Goal: Task Accomplishment & Management: Use online tool/utility

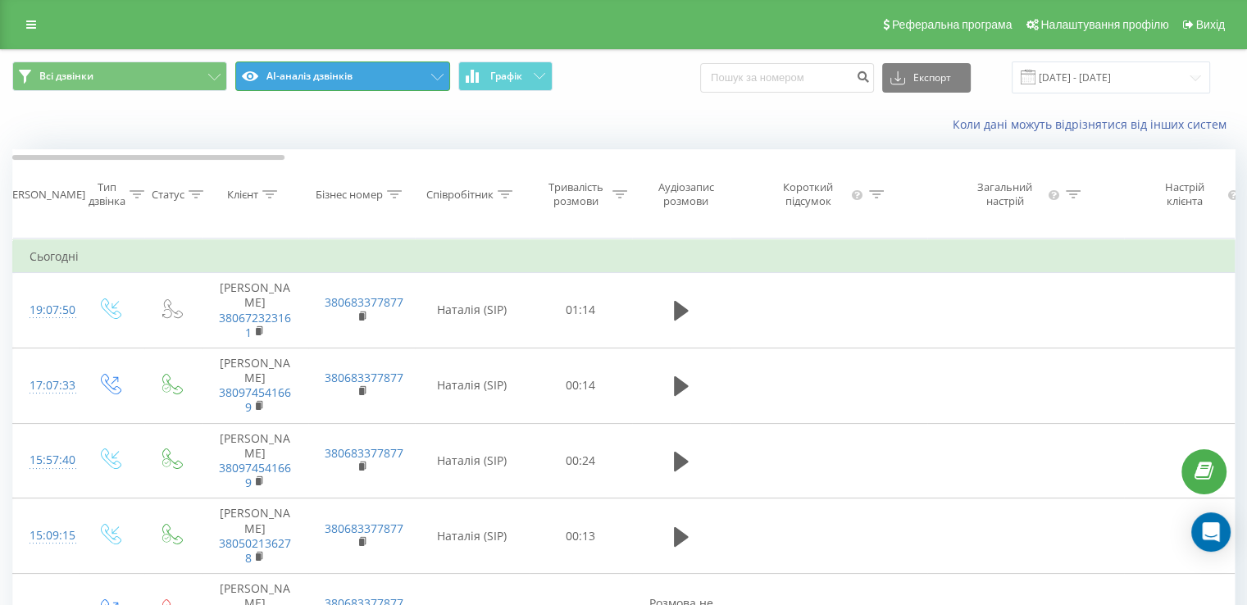
click at [439, 69] on button "AI-аналіз дзвінків" at bounding box center [342, 76] width 215 height 30
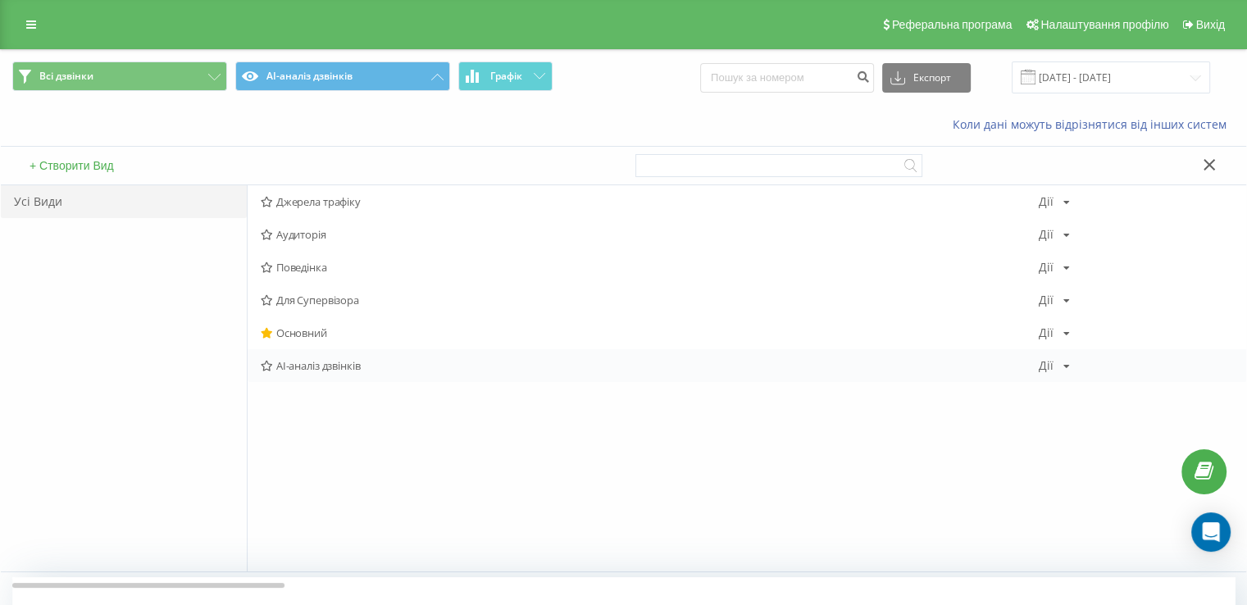
click at [375, 361] on span "AI-аналіз дзвінків" at bounding box center [650, 365] width 778 height 11
